Goal: Find specific page/section: Find specific page/section

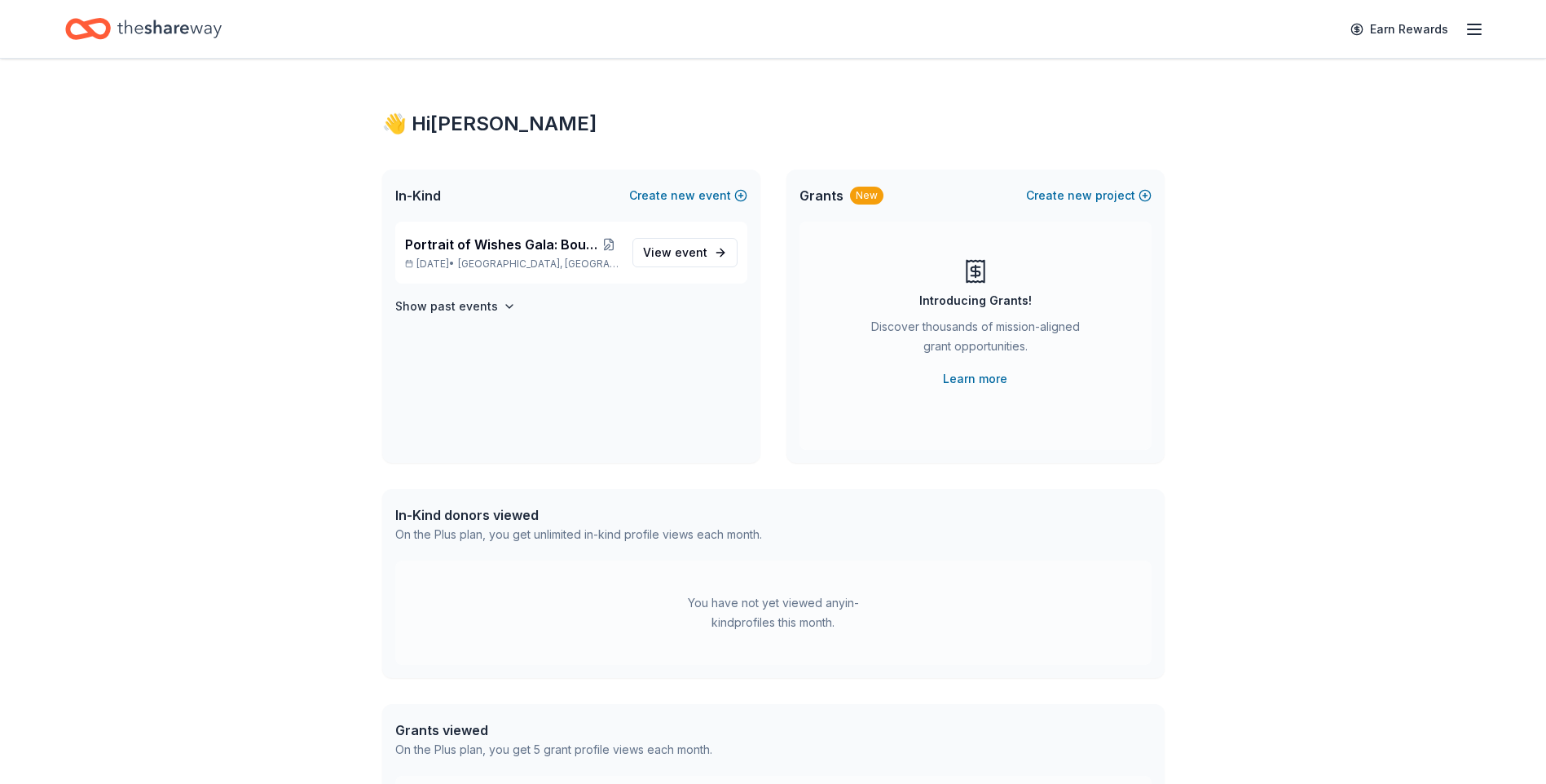
click at [1446, 194] on div "👋 Hi [PERSON_NAME] In-Kind Create new event Portrait of Wishes Gala: Bourbon, B…" at bounding box center [773, 518] width 1546 height 919
click at [1446, 191] on div "👋 Hi [PERSON_NAME] In-Kind Create new event Portrait of Wishes Gala: Bourbon, B…" at bounding box center [773, 518] width 1546 height 919
click at [444, 306] on h4 "Show past events" at bounding box center [447, 306] width 103 height 19
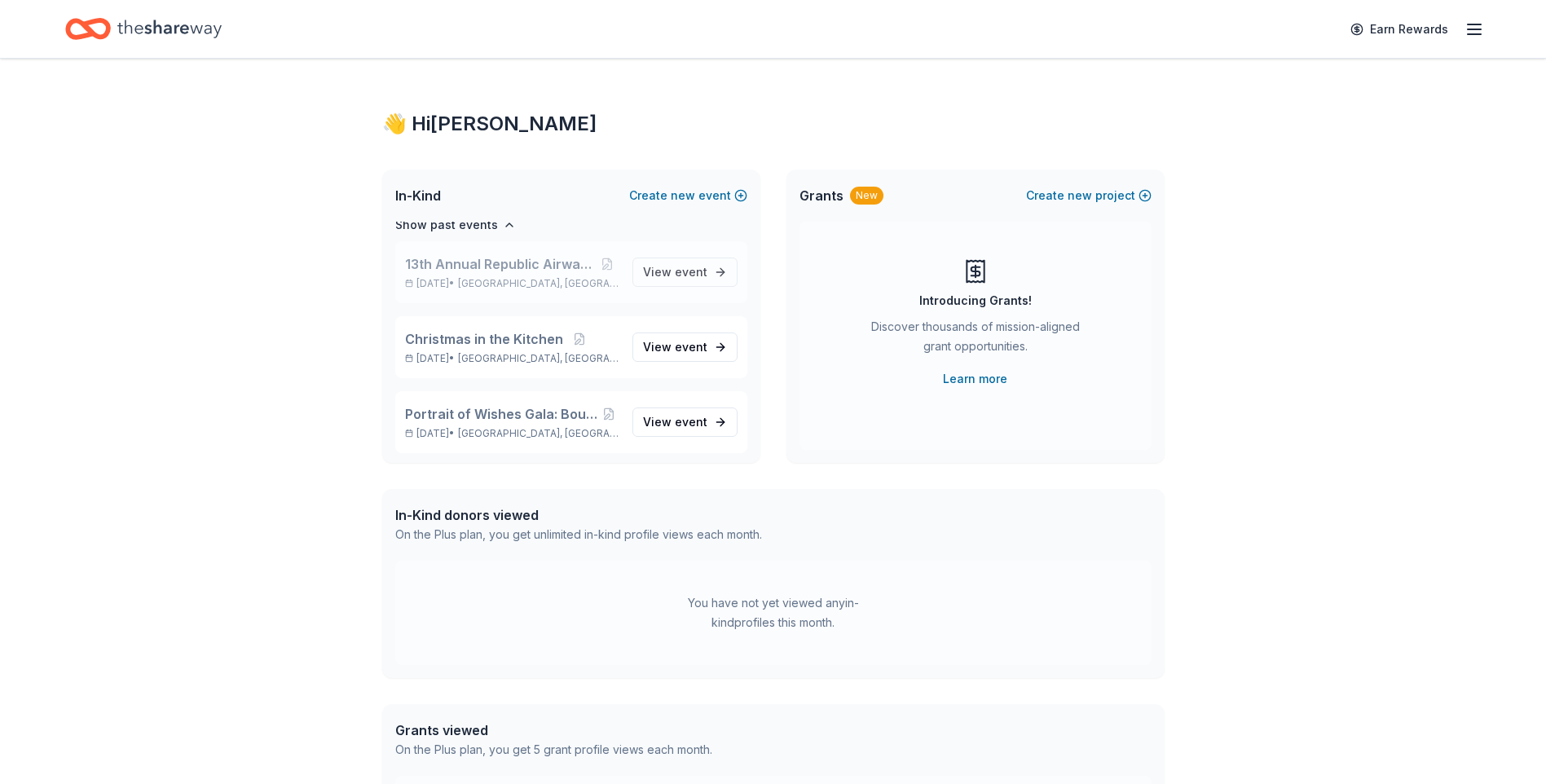
scroll to position [163, 0]
click at [678, 342] on span "event" at bounding box center [691, 340] width 33 height 13
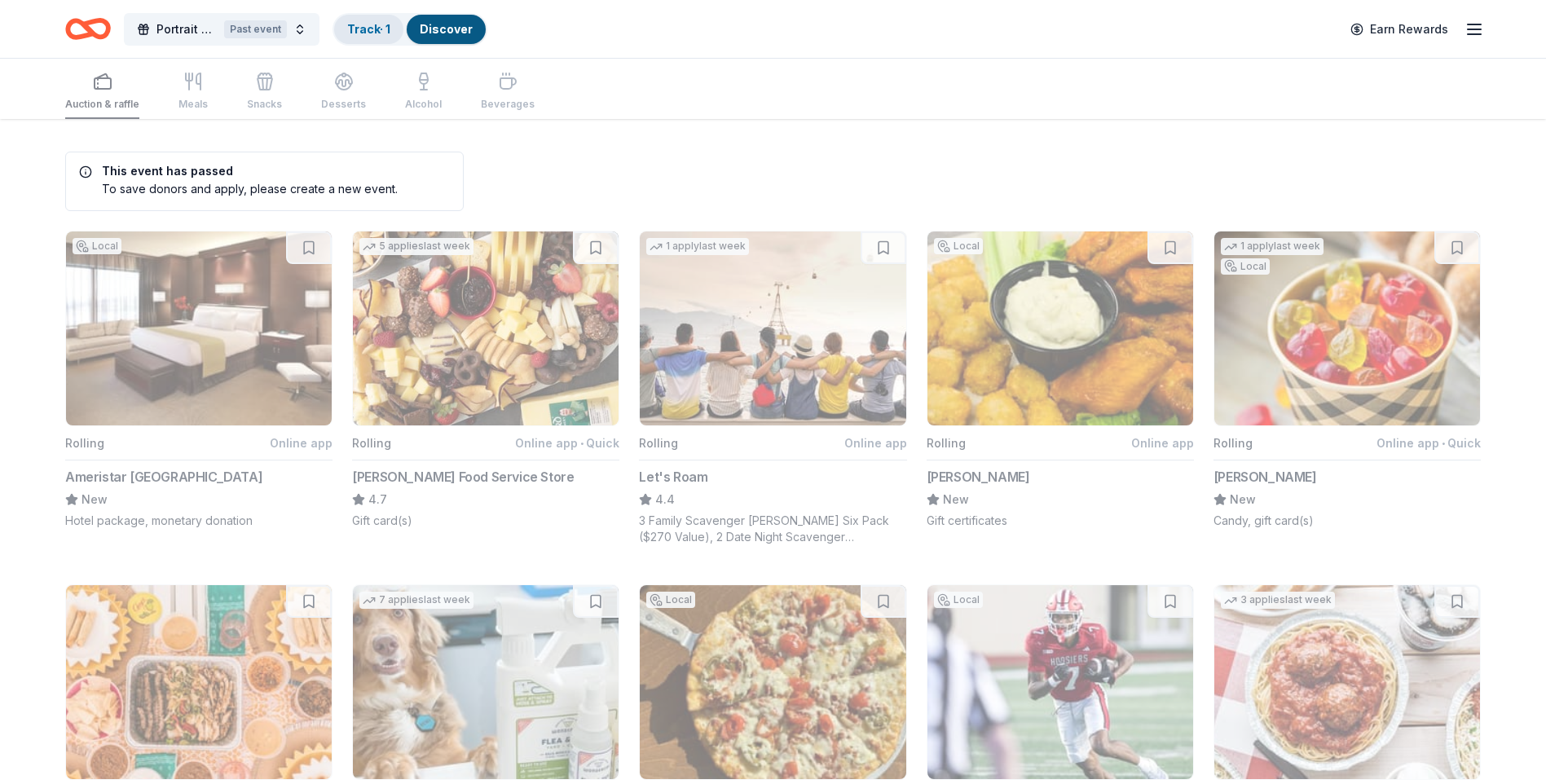
click at [370, 25] on link "Track · 1" at bounding box center [369, 29] width 43 height 13
click at [372, 19] on div "Track · 1" at bounding box center [369, 29] width 69 height 30
click at [452, 17] on div "Discover" at bounding box center [446, 29] width 79 height 30
drag, startPoint x: 412, startPoint y: 21, endPoint x: 363, endPoint y: 19, distance: 49.0
click at [408, 21] on button "Track · 1 Discover" at bounding box center [410, 29] width 155 height 33
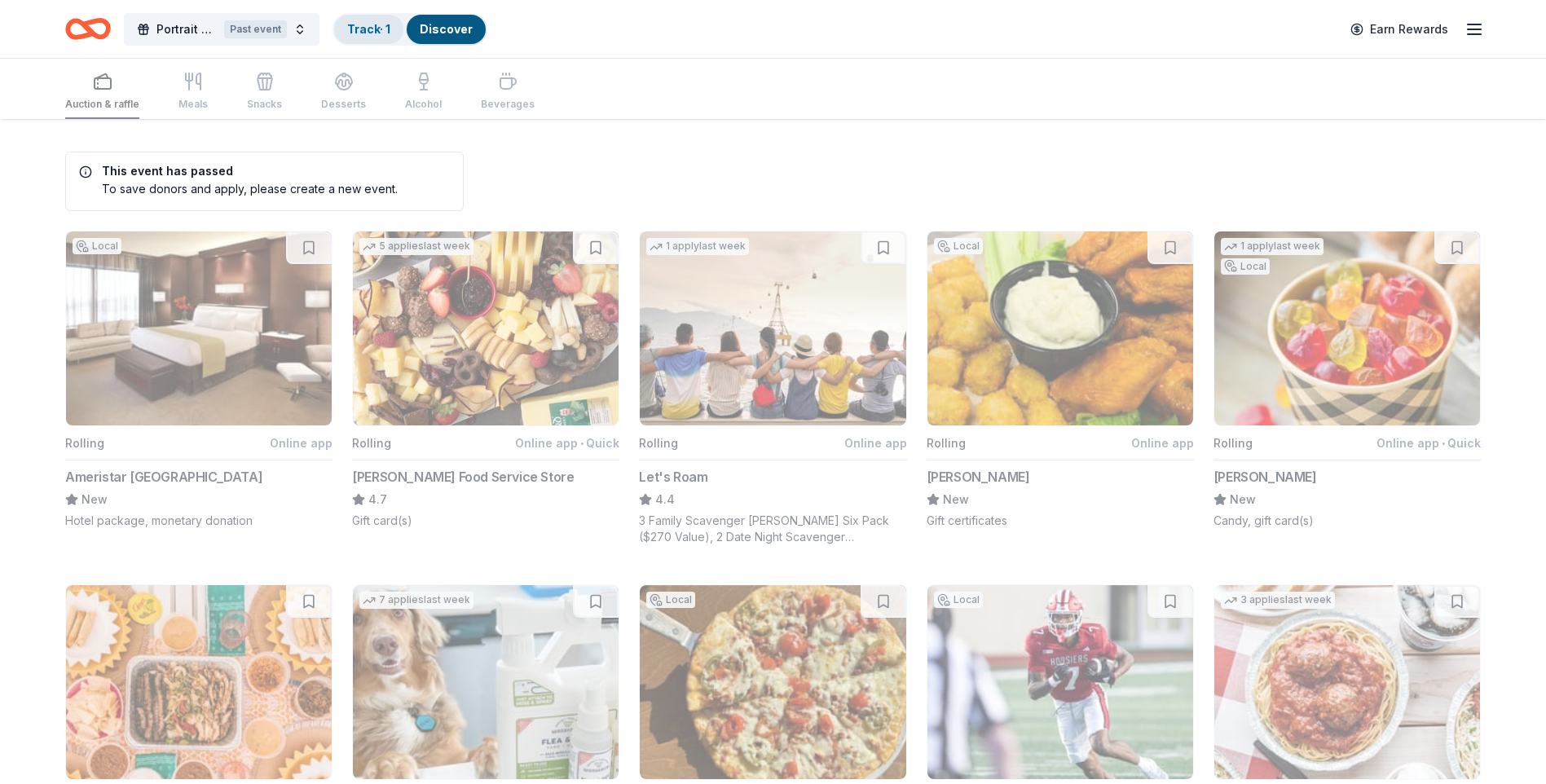
click at [363, 19] on div "Track · 1" at bounding box center [369, 29] width 69 height 30
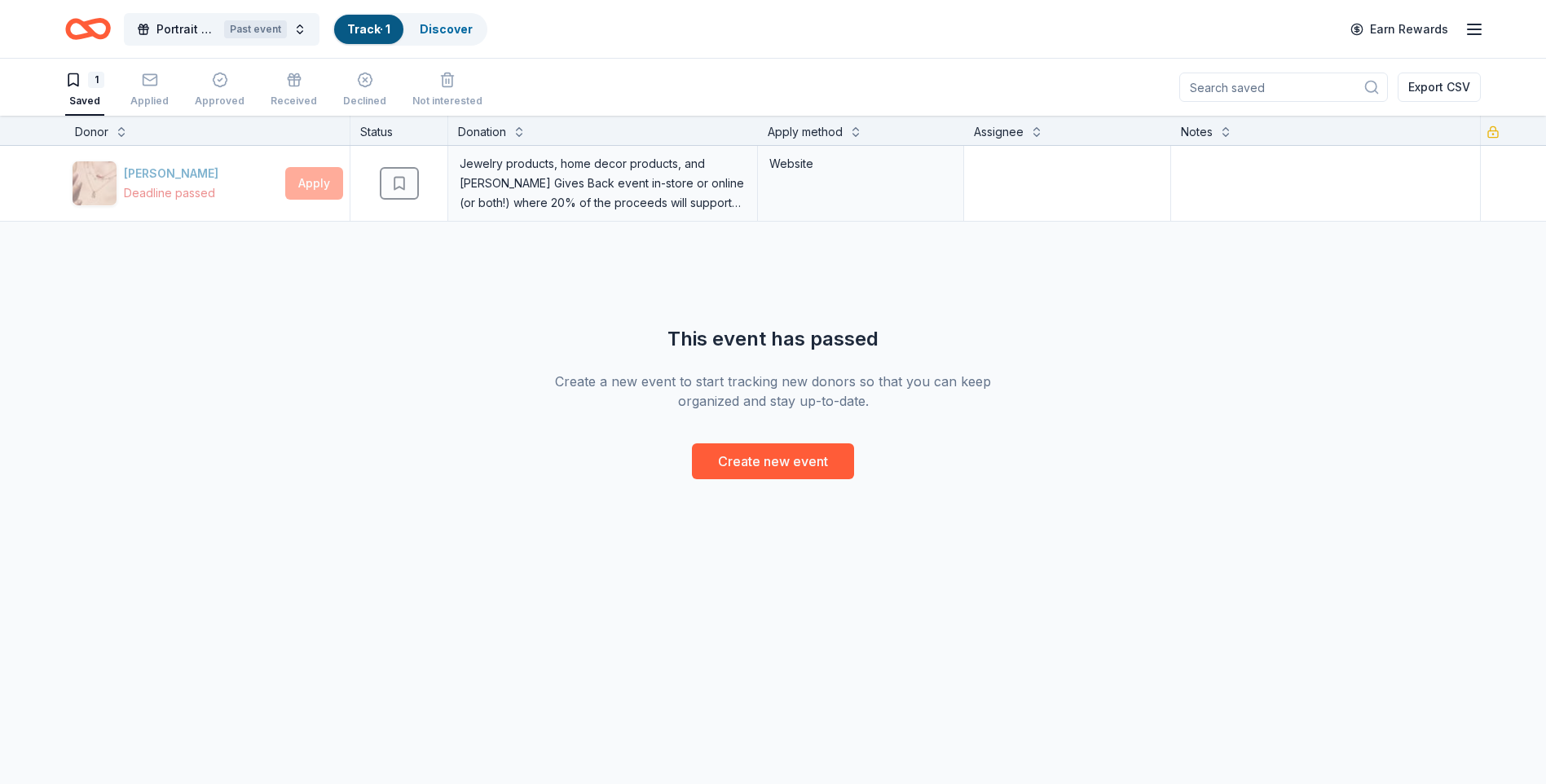
click at [972, 332] on div "This event has passed" at bounding box center [773, 339] width 470 height 26
click at [83, 36] on icon "Home" at bounding box center [80, 28] width 25 height 16
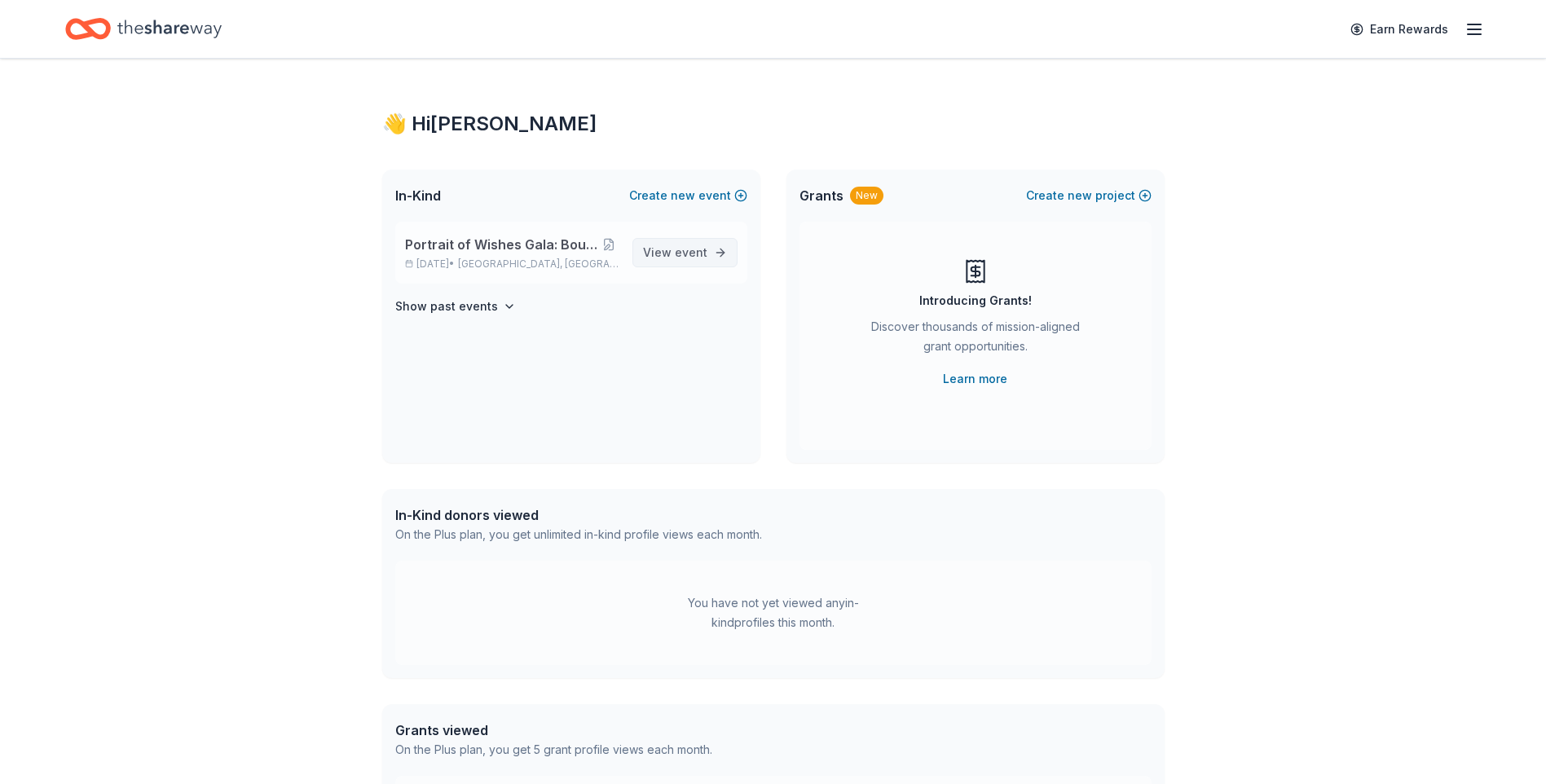
click at [661, 250] on span "View event" at bounding box center [675, 252] width 64 height 19
